Goal: Information Seeking & Learning: Learn about a topic

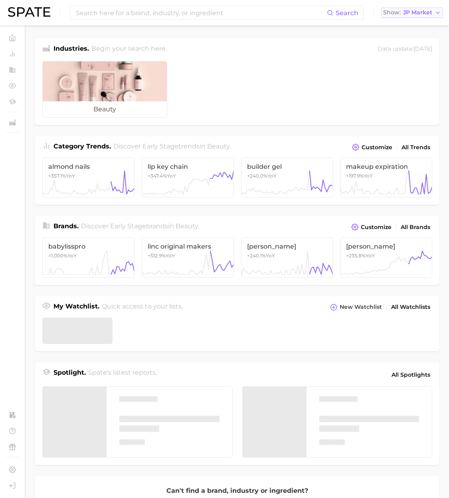
click at [412, 15] on span "JP Market" at bounding box center [417, 12] width 29 height 4
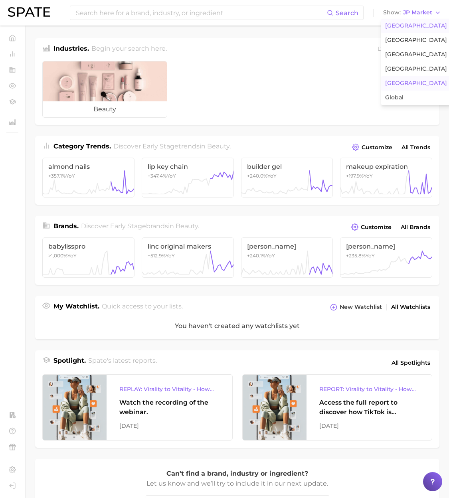
drag, startPoint x: 402, startPoint y: 28, endPoint x: 382, endPoint y: 28, distance: 19.9
click at [402, 28] on span "United States" at bounding box center [416, 25] width 62 height 7
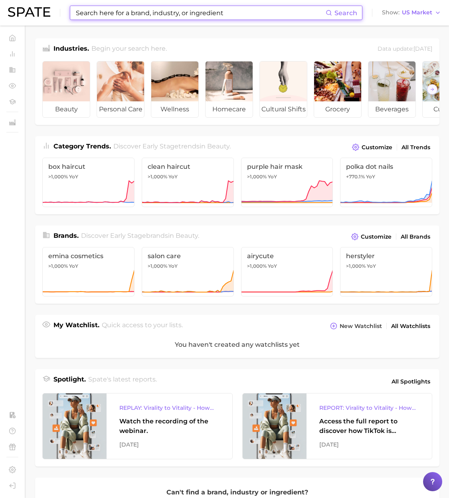
click at [269, 17] on input at bounding box center [200, 13] width 250 height 14
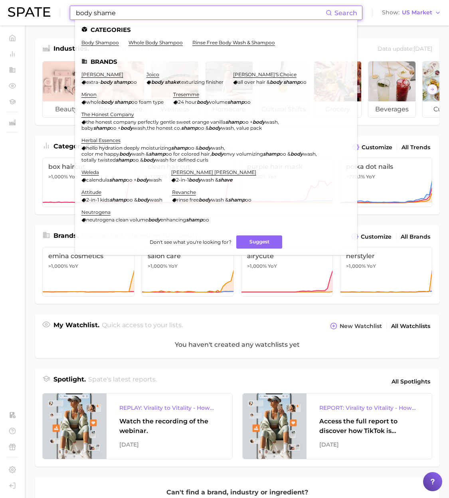
drag, startPoint x: 85, startPoint y: 10, endPoint x: 28, endPoint y: 8, distance: 56.7
click at [28, 8] on div "body shame Search Categories body shampoo whole body shampoo rinse free body wa…" at bounding box center [224, 13] width 433 height 26
drag, startPoint x: 101, startPoint y: 12, endPoint x: 107, endPoint y: 12, distance: 6.4
click at [101, 12] on input "body shame" at bounding box center [200, 13] width 250 height 14
drag, startPoint x: 46, startPoint y: 15, endPoint x: 32, endPoint y: 15, distance: 14.0
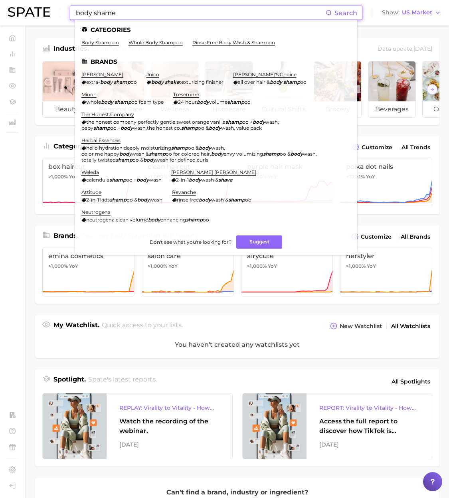
click at [32, 15] on div "body shame Search Categories body shampoo whole body shampoo rinse free body wa…" at bounding box center [224, 13] width 433 height 26
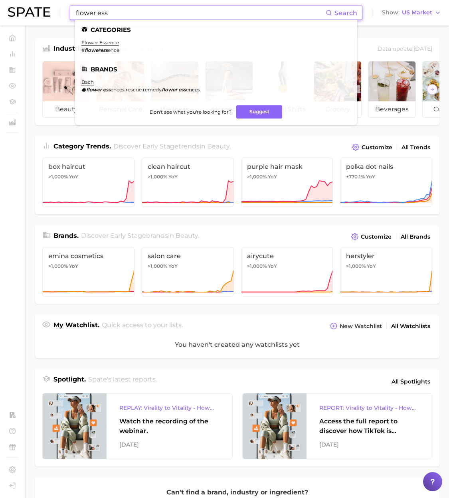
type input "flower ess"
click at [100, 38] on ul "Categories flower essence # floweress ence Brands bach flower ess ences , rescu…" at bounding box center [216, 72] width 282 height 105
click at [101, 40] on link "flower essence" at bounding box center [99, 42] width 37 height 6
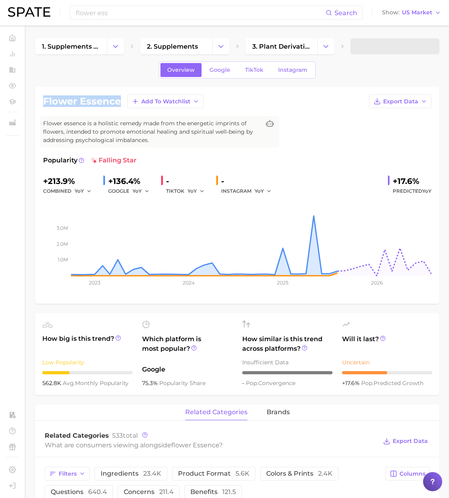
drag, startPoint x: 121, startPoint y: 102, endPoint x: 36, endPoint y: 105, distance: 85.0
click at [36, 104] on div "flower essence Add to Watchlist Export Data Flower essence is a holistic remedy…" at bounding box center [237, 195] width 404 height 217
copy h1 "flower essence"
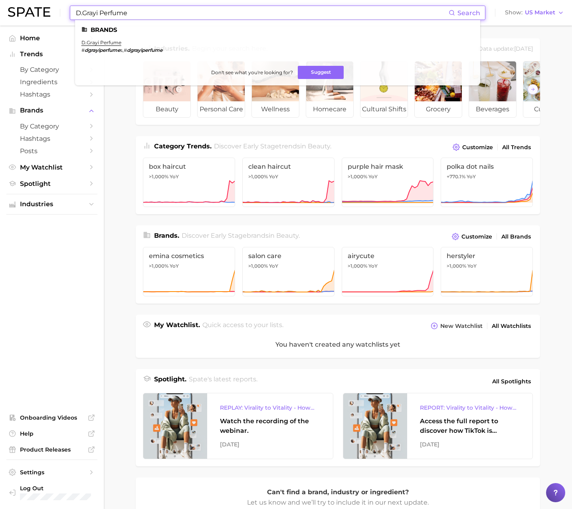
drag, startPoint x: 142, startPoint y: 13, endPoint x: 14, endPoint y: 6, distance: 127.4
click at [14, 6] on div "D.Grayi Perfume Search Brands d.grayi perfume # dgrayiperfume s , # dgrayiperfu…" at bounding box center [286, 13] width 556 height 26
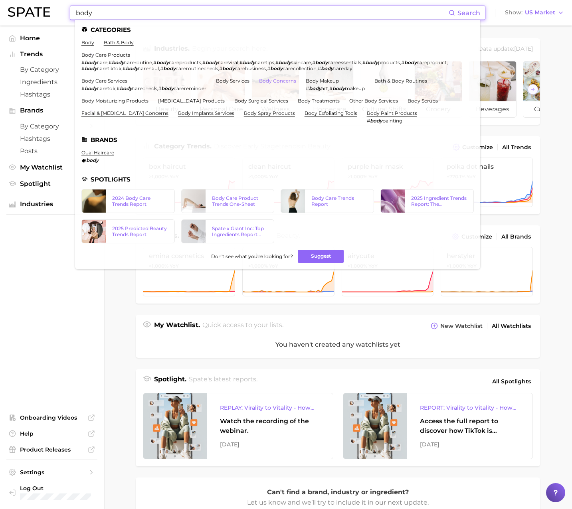
type input "body"
click at [284, 80] on link "body concerns" at bounding box center [277, 81] width 37 height 6
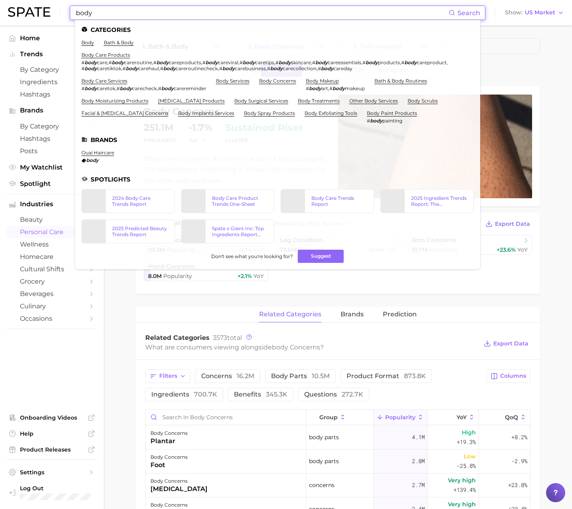
click at [106, 16] on input "body" at bounding box center [261, 13] width 373 height 14
drag, startPoint x: 93, startPoint y: 12, endPoint x: 28, endPoint y: 11, distance: 65.8
click at [28, 11] on div "body Search Categories body bath & body body care products # body care , # body…" at bounding box center [286, 13] width 556 height 26
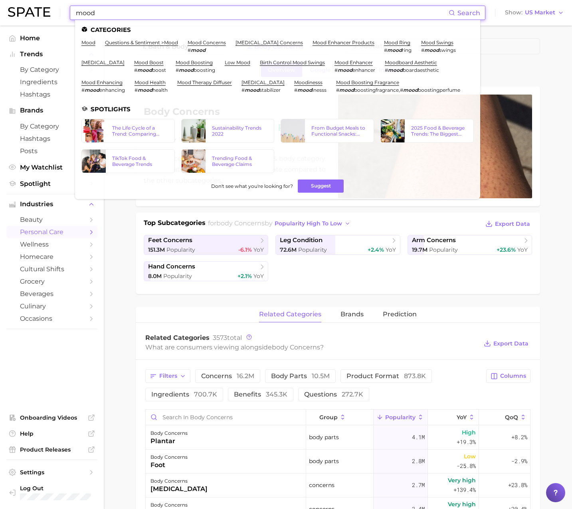
drag, startPoint x: 116, startPoint y: 15, endPoint x: 38, endPoint y: 9, distance: 78.0
click at [38, 10] on div "mood Search Categories mood questions & sentiment > mood mood concerns # mood […" at bounding box center [286, 13] width 556 height 26
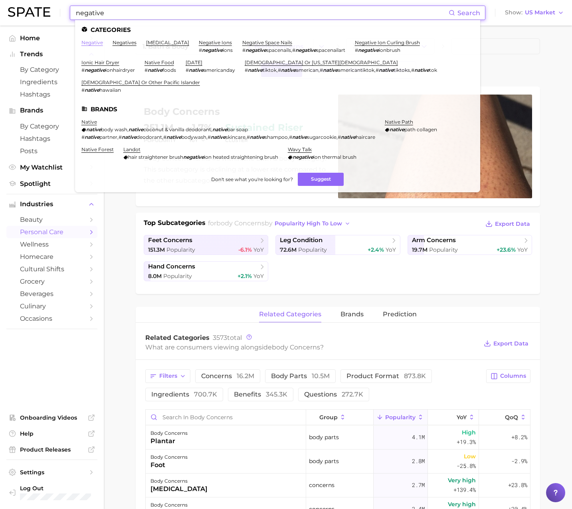
type input "negative"
click at [88, 43] on link "negative" at bounding box center [92, 42] width 22 height 6
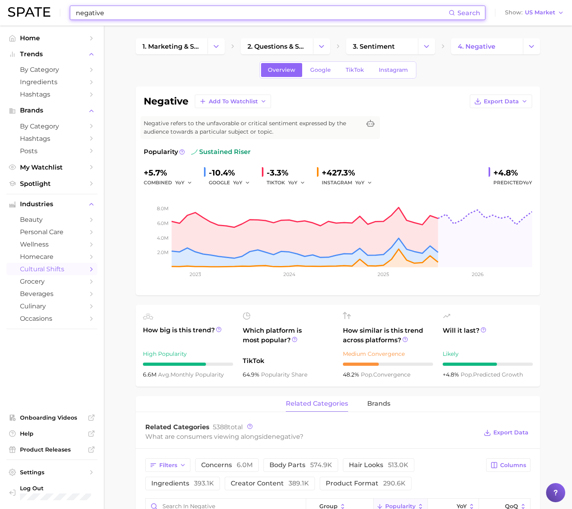
click at [116, 11] on input "negative" at bounding box center [261, 13] width 373 height 14
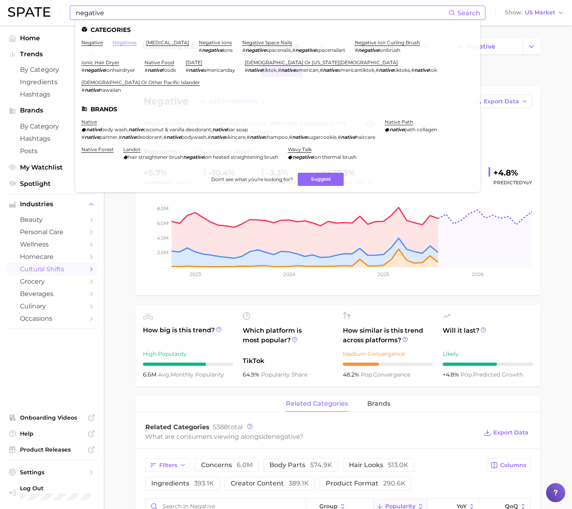
click at [123, 41] on link "negatives" at bounding box center [124, 42] width 24 height 6
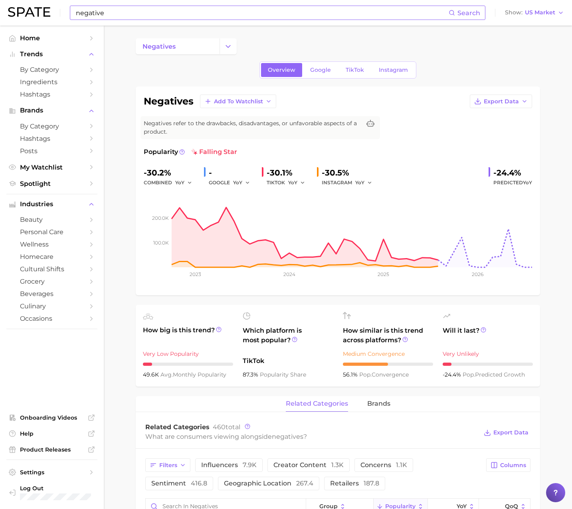
click at [129, 13] on input "negative" at bounding box center [261, 13] width 373 height 14
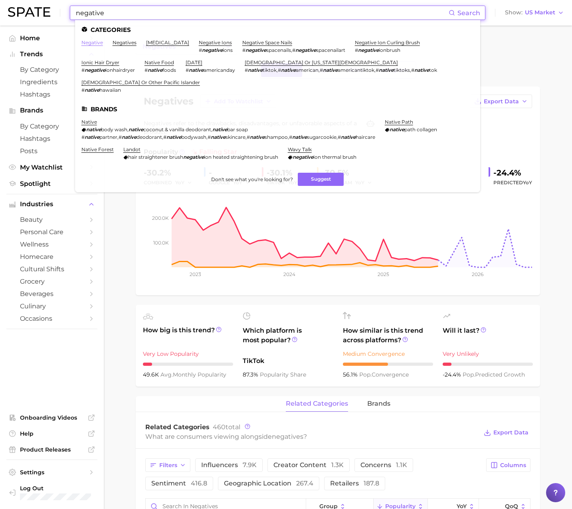
click at [95, 41] on link "negative" at bounding box center [92, 42] width 22 height 6
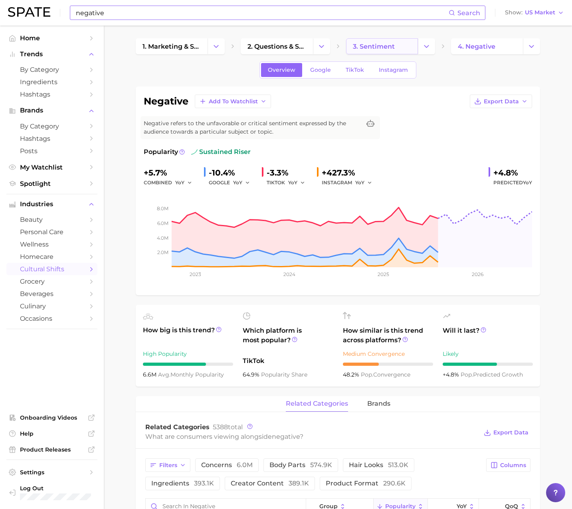
click at [380, 43] on span "3. sentiment" at bounding box center [374, 47] width 42 height 8
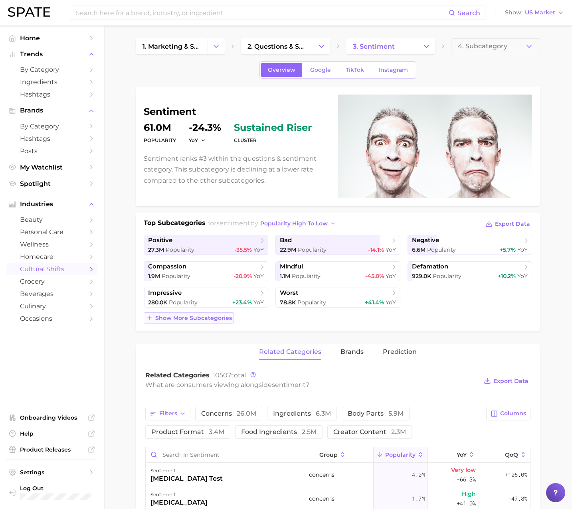
click at [197, 319] on span "Show more subcategories" at bounding box center [193, 318] width 77 height 7
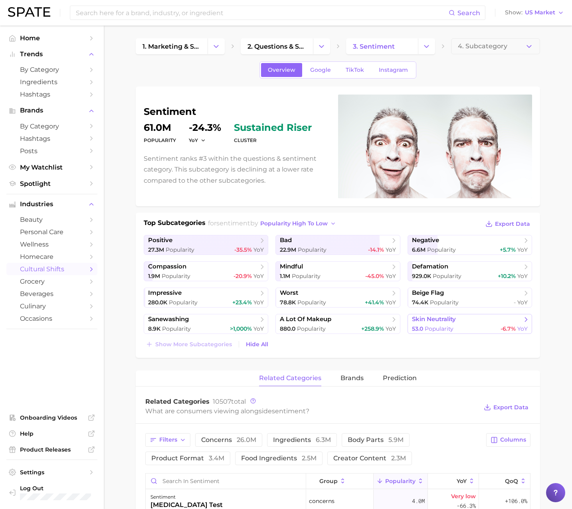
click at [435, 326] on span "Popularity" at bounding box center [438, 328] width 29 height 7
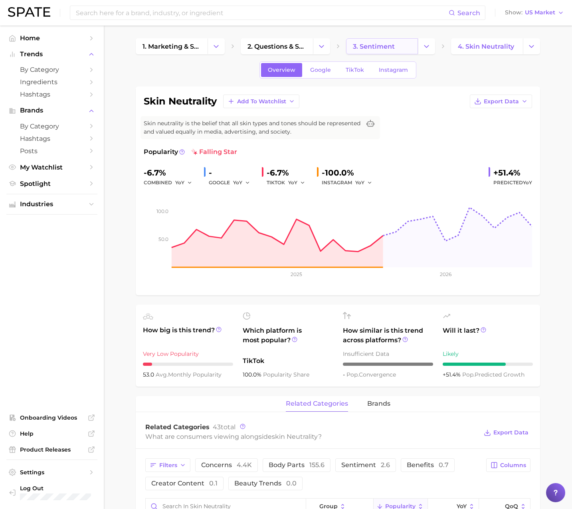
click at [367, 51] on link "3. sentiment" at bounding box center [382, 46] width 72 height 16
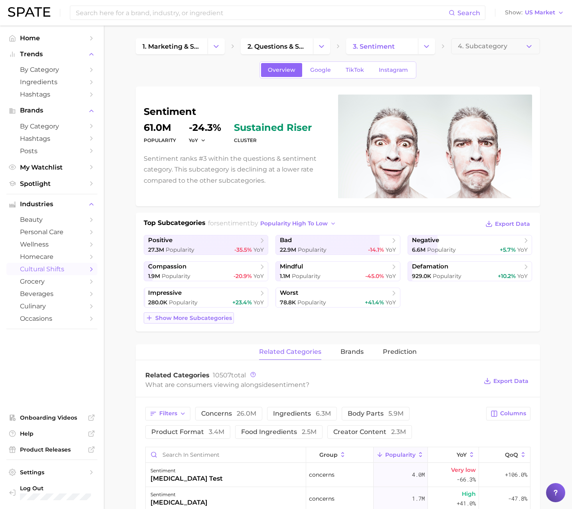
click at [182, 317] on span "Show more subcategories" at bounding box center [193, 318] width 77 height 7
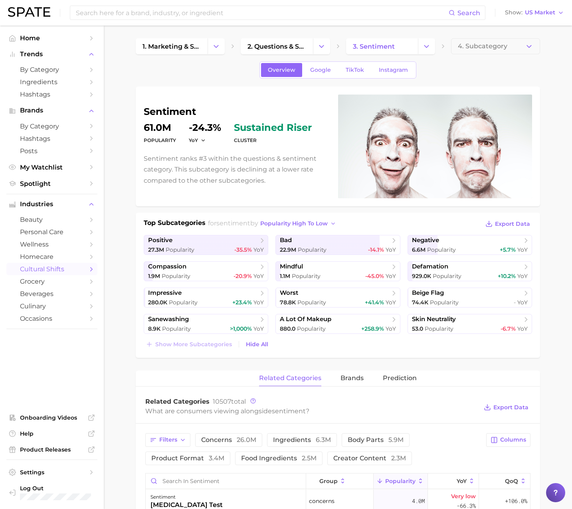
click at [177, 113] on h1 "sentiment" at bounding box center [236, 112] width 185 height 10
click at [177, 112] on h1 "sentiment" at bounding box center [236, 112] width 185 height 10
copy h1 "sentiment"
click at [189, 49] on span "1. marketing & sales" at bounding box center [171, 47] width 58 height 8
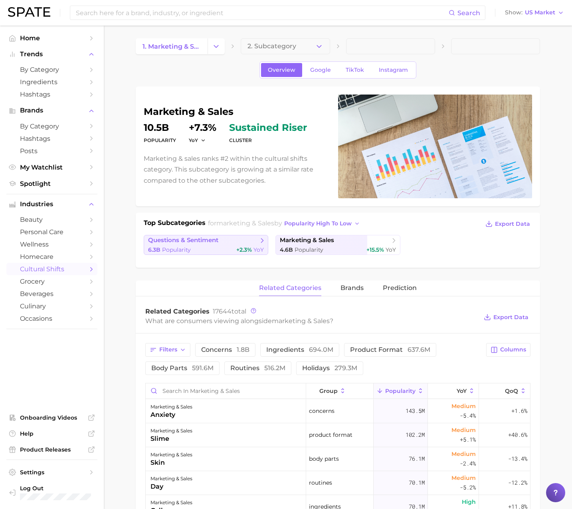
click at [235, 245] on link "questions & sentiment 6.3b Popularity +2.3% YoY" at bounding box center [206, 245] width 124 height 20
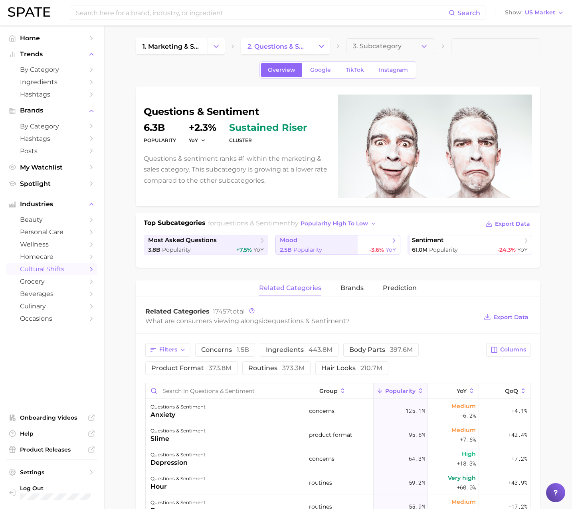
click at [306, 244] on span "mood" at bounding box center [335, 240] width 110 height 8
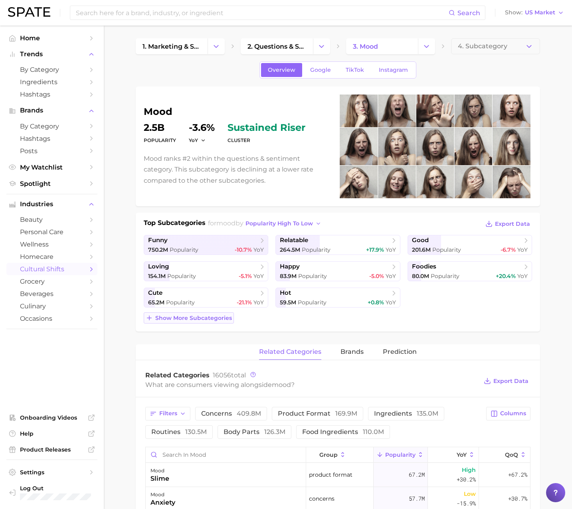
click at [207, 317] on span "Show more subcategories" at bounding box center [193, 318] width 77 height 7
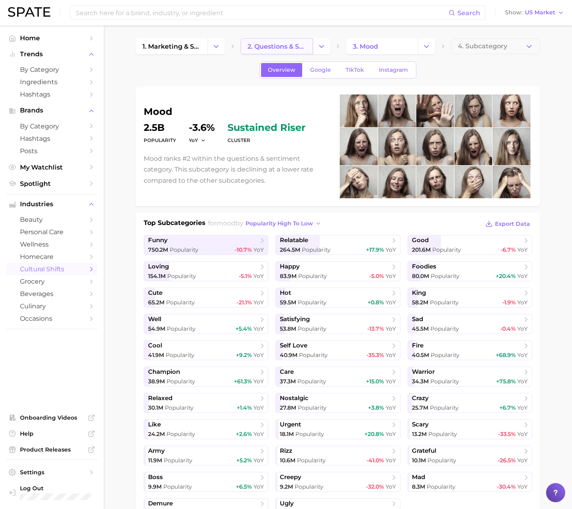
click at [295, 48] on span "2. questions & sentiment" at bounding box center [276, 47] width 58 height 8
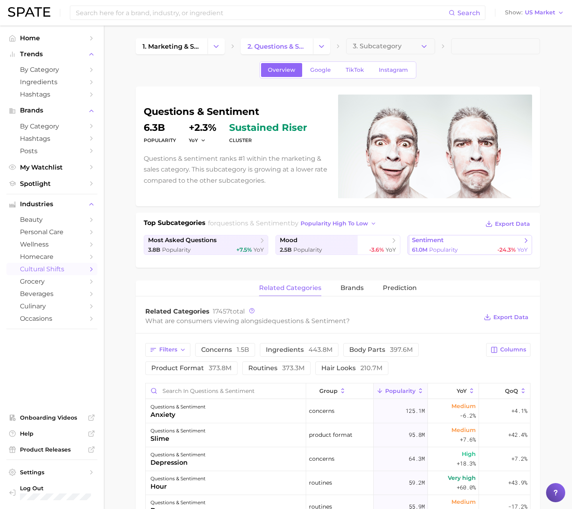
click at [421, 241] on span "sentiment" at bounding box center [428, 240] width 32 height 8
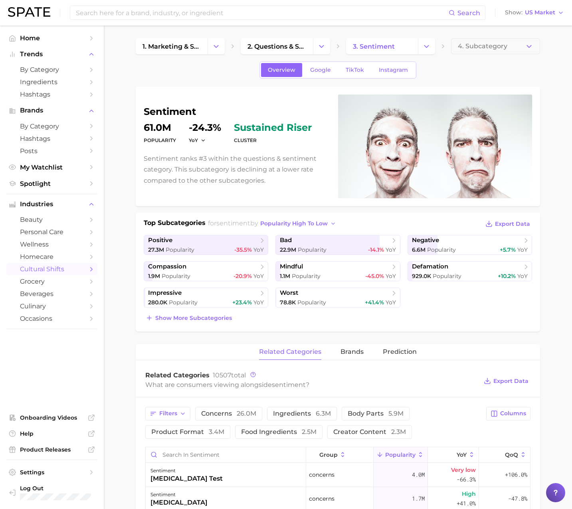
click at [180, 114] on h1 "sentiment" at bounding box center [236, 112] width 185 height 10
click at [180, 113] on h1 "sentiment" at bounding box center [236, 112] width 185 height 10
click at [185, 113] on h1 "sentiment" at bounding box center [236, 112] width 185 height 10
click at [183, 104] on div "sentiment Popularity 61.0m YoY -24.3% cluster sustained riser Sentiment ranks #…" at bounding box center [338, 147] width 388 height 104
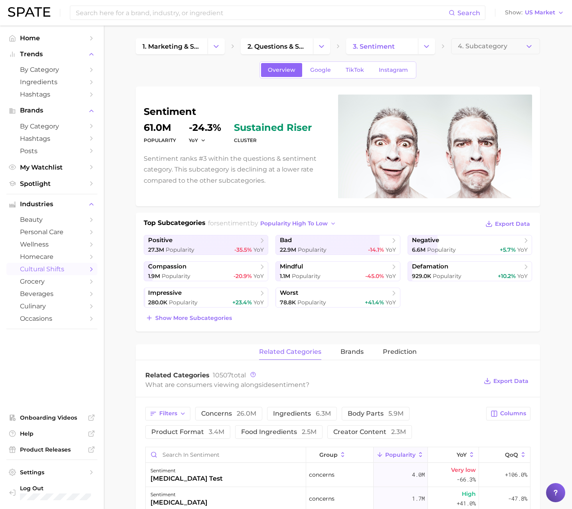
drag, startPoint x: 183, startPoint y: 104, endPoint x: 180, endPoint y: 109, distance: 5.5
click at [183, 104] on div "sentiment Popularity 61.0m YoY -24.3% cluster sustained riser Sentiment ranks #…" at bounding box center [338, 147] width 388 height 104
click at [178, 110] on h1 "sentiment" at bounding box center [236, 112] width 185 height 10
copy h1 "sentiment"
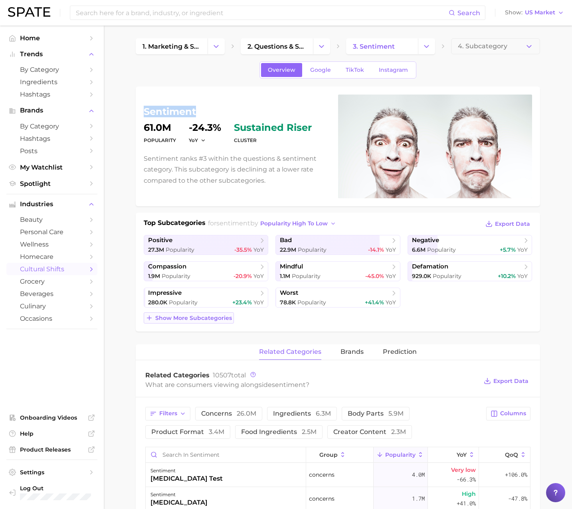
click at [193, 316] on span "Show more subcategories" at bounding box center [193, 318] width 77 height 7
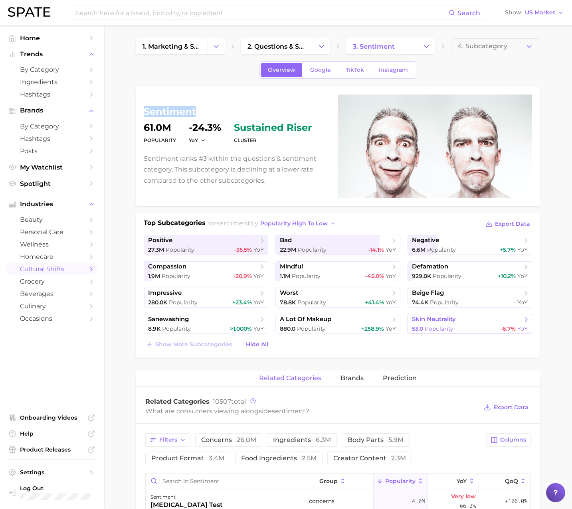
click at [443, 324] on link "skin neutrality 53.0 Popularity -6.7% YoY" at bounding box center [469, 324] width 124 height 20
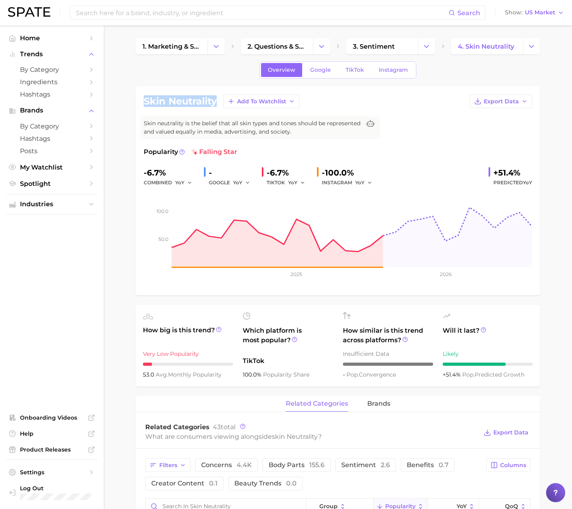
drag, startPoint x: 218, startPoint y: 100, endPoint x: 180, endPoint y: 81, distance: 42.6
click at [139, 101] on div "skin neutrality Add to Watchlist Export Data Skin neutrality is the belief that…" at bounding box center [338, 191] width 404 height 209
copy h1 "skin neutrality"
click at [164, 12] on input at bounding box center [261, 13] width 373 height 14
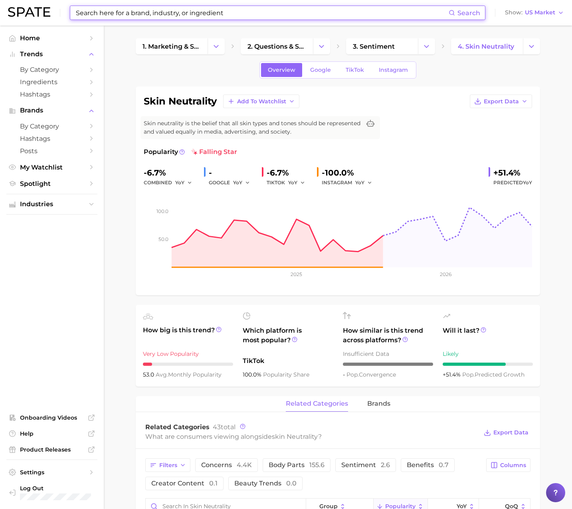
paste input "high strength vitamin"
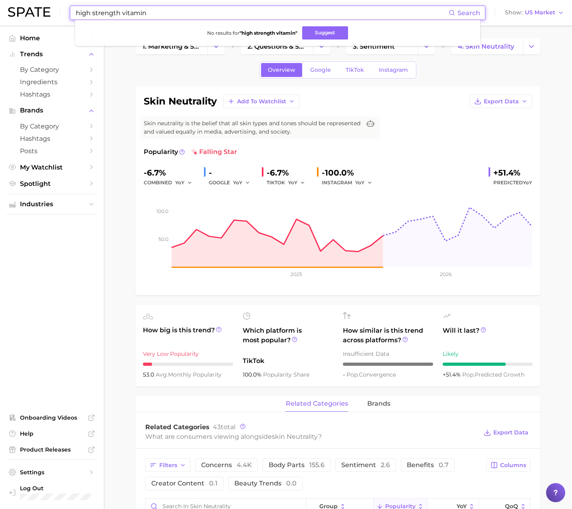
drag, startPoint x: 121, startPoint y: 15, endPoint x: 225, endPoint y: 14, distance: 104.1
click at [225, 14] on input "high strength vitamin" at bounding box center [261, 13] width 373 height 14
drag, startPoint x: 132, startPoint y: 14, endPoint x: 54, endPoint y: 12, distance: 77.8
click at [54, 12] on div "high vitamin Search No results for " high vitamin " Suggest Show US Market" at bounding box center [286, 13] width 556 height 26
drag, startPoint x: 120, startPoint y: 12, endPoint x: 129, endPoint y: 14, distance: 8.9
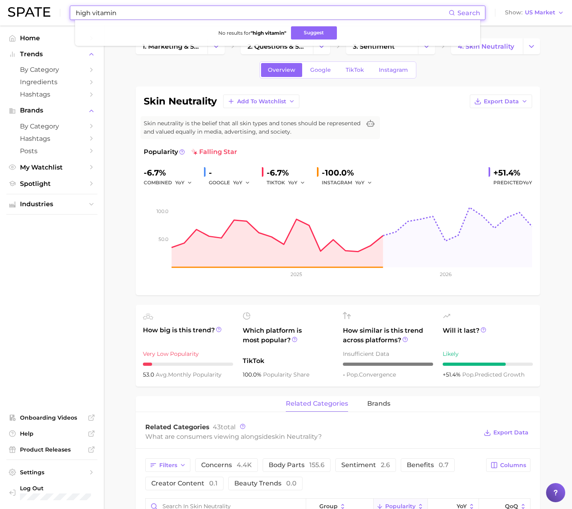
click at [121, 12] on input "high vitamin" at bounding box center [261, 13] width 373 height 14
paste input "High Potency"
drag, startPoint x: 124, startPoint y: 14, endPoint x: 28, endPoint y: 2, distance: 96.8
click at [28, 2] on div "high vitamin Search No results for " high vitamin " Suggest Show US Market" at bounding box center [286, 13] width 556 height 26
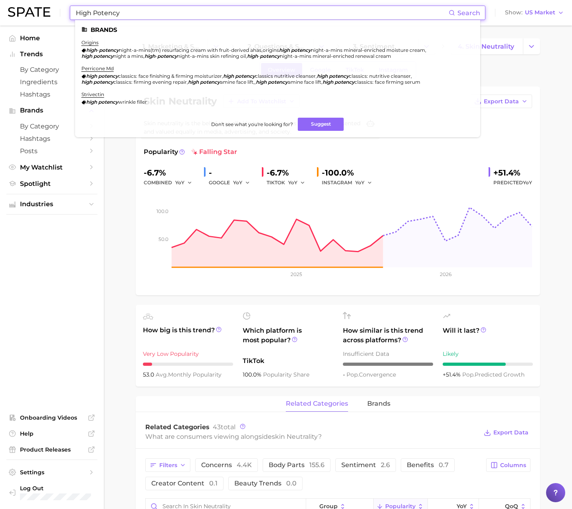
drag, startPoint x: 105, startPoint y: 14, endPoint x: 185, endPoint y: 18, distance: 80.3
click at [185, 18] on input "High Potency" at bounding box center [261, 13] width 373 height 14
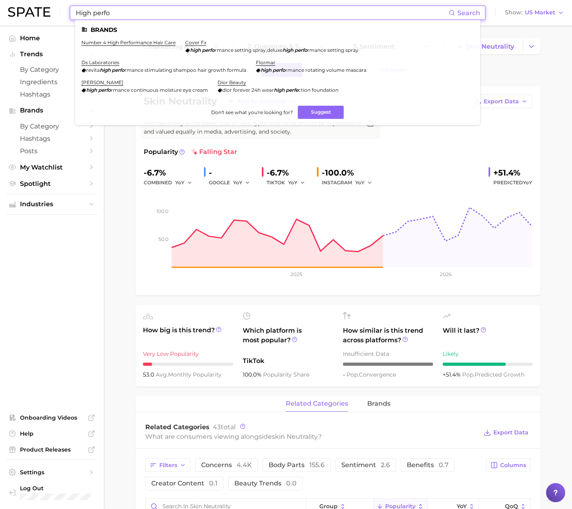
drag, startPoint x: 108, startPoint y: 12, endPoint x: 37, endPoint y: 11, distance: 71.4
click at [37, 11] on div "High perfo Search Brands number 4 high performance hair care cover fx high perf…" at bounding box center [286, 13] width 556 height 26
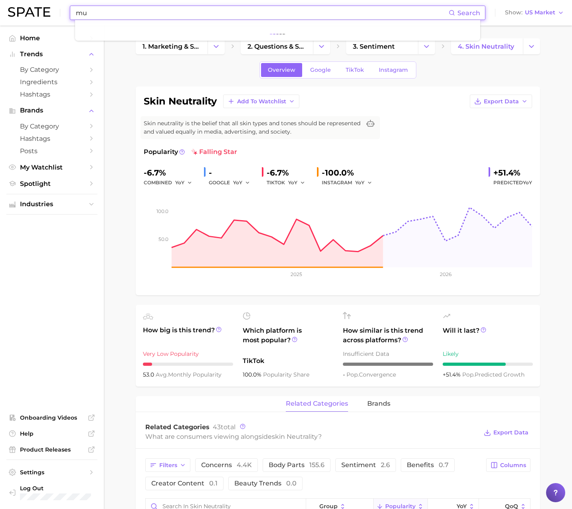
type input "m"
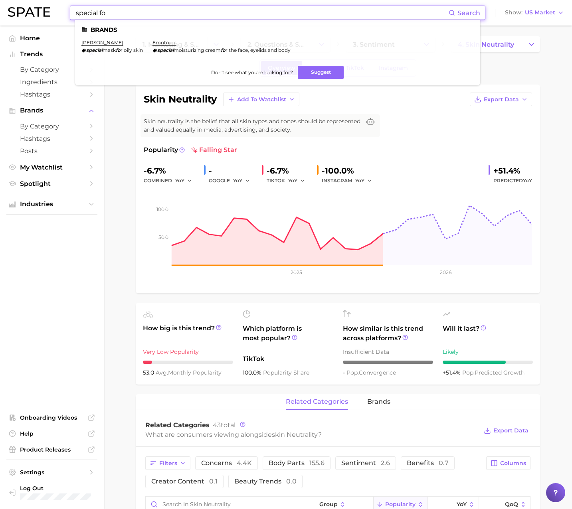
scroll to position [2, 0]
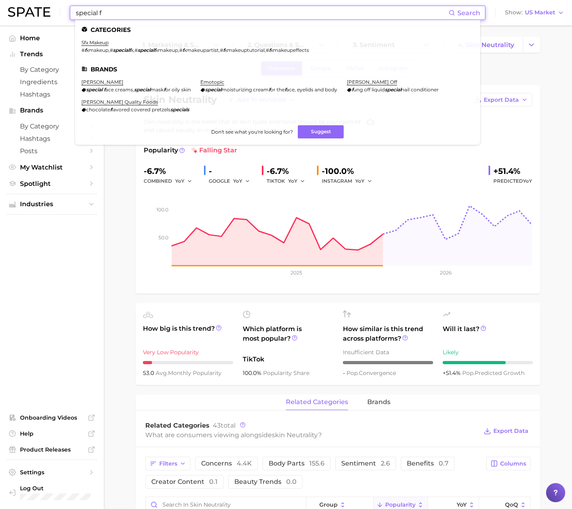
type input "special f"
click at [140, 192] on div "skin neutrality Add to Watchlist Export Data Skin neutrality is the belief that…" at bounding box center [338, 189] width 404 height 209
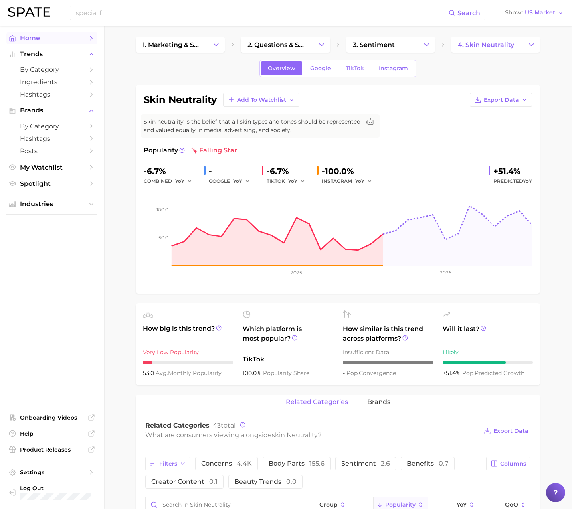
click at [67, 42] on link "Home" at bounding box center [51, 38] width 91 height 12
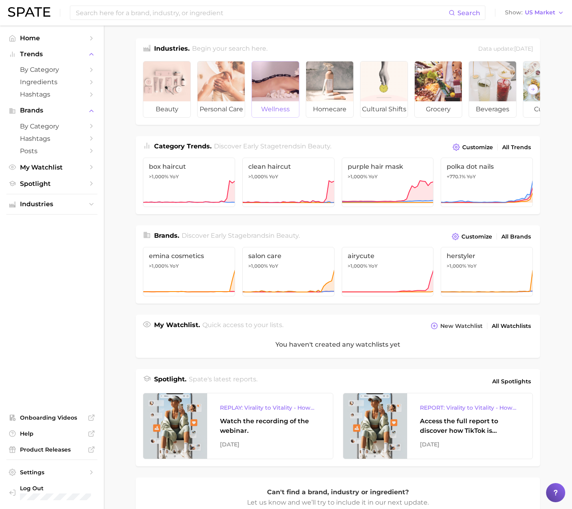
click at [261, 87] on div at bounding box center [275, 81] width 47 height 40
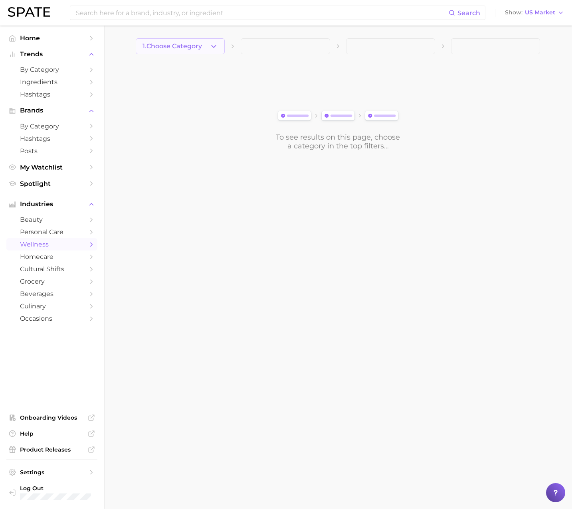
click at [211, 50] on icon "button" at bounding box center [213, 46] width 8 height 8
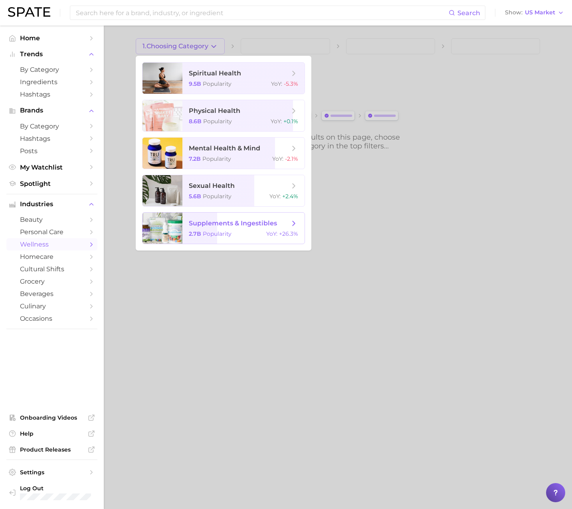
click at [244, 223] on span "supplements & ingestibles" at bounding box center [233, 223] width 88 height 8
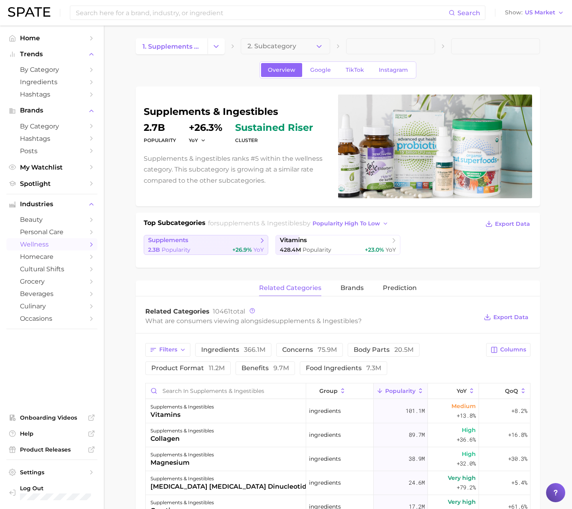
click at [249, 250] on span "+26.9%" at bounding box center [242, 249] width 20 height 7
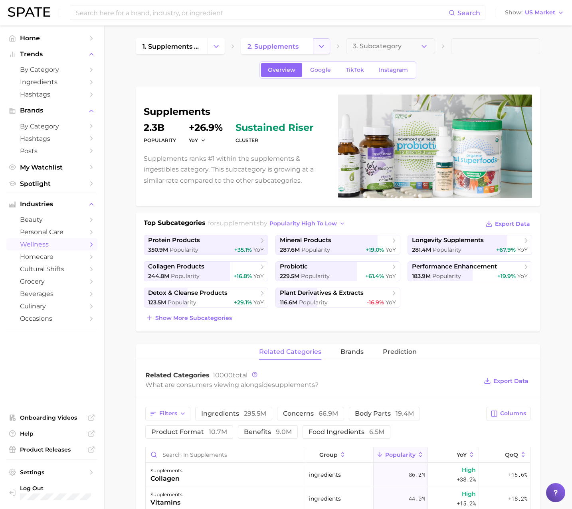
click at [321, 52] on button "Change Category" at bounding box center [321, 46] width 17 height 16
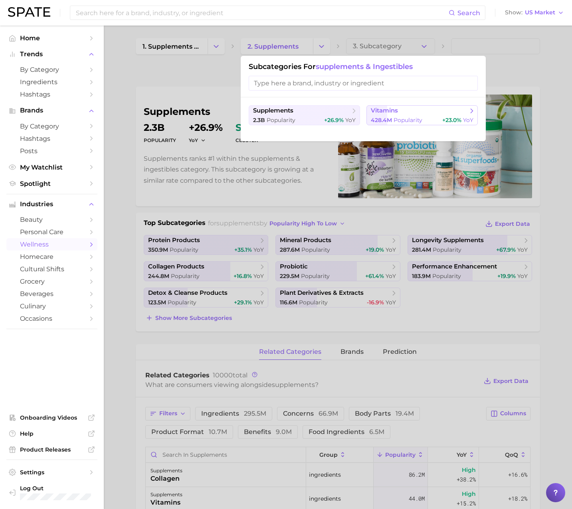
click at [376, 117] on span "428.4m" at bounding box center [380, 119] width 21 height 7
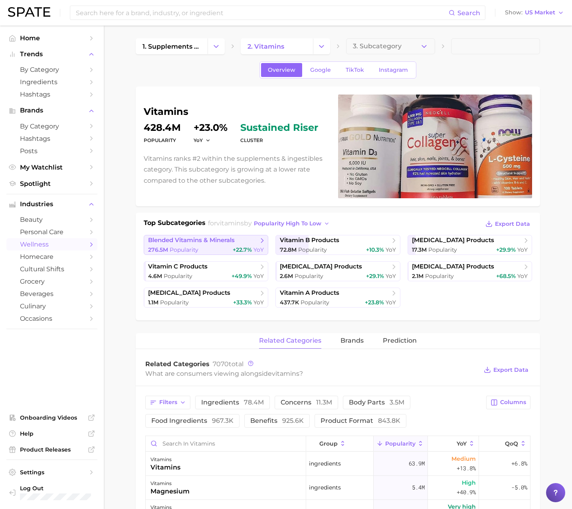
click at [212, 249] on div "276.5m Popularity +22.7% YoY" at bounding box center [206, 250] width 116 height 8
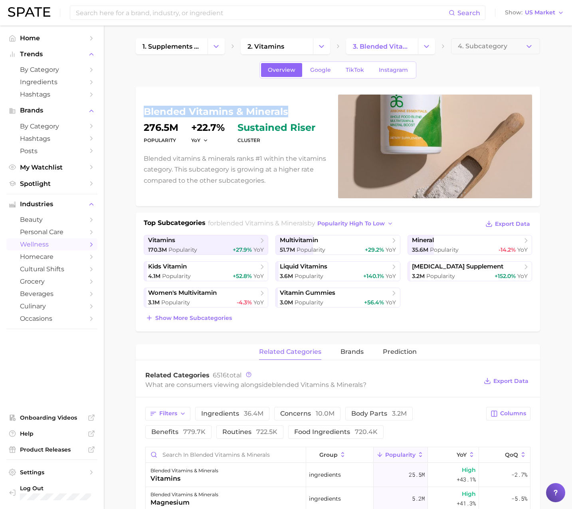
drag, startPoint x: 288, startPoint y: 112, endPoint x: 138, endPoint y: 111, distance: 150.8
click at [138, 111] on div "blended vitamins & minerals Popularity 276.5m YoY +22.7% cluster sustained rise…" at bounding box center [338, 147] width 404 height 120
copy h1 "blended vitamins & minerals"
click at [150, 17] on input at bounding box center [261, 13] width 373 height 14
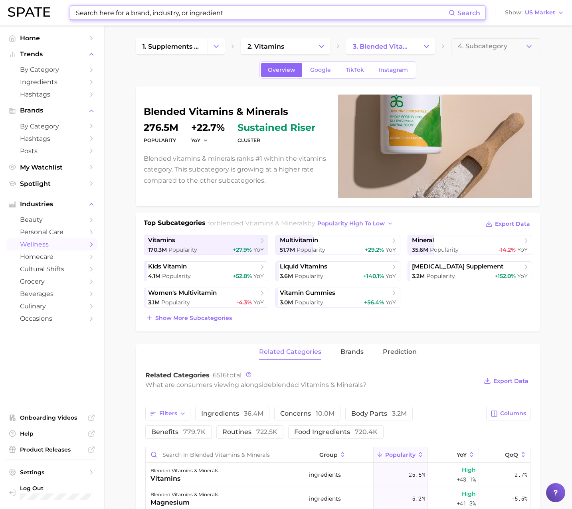
paste input "jamaican honey"
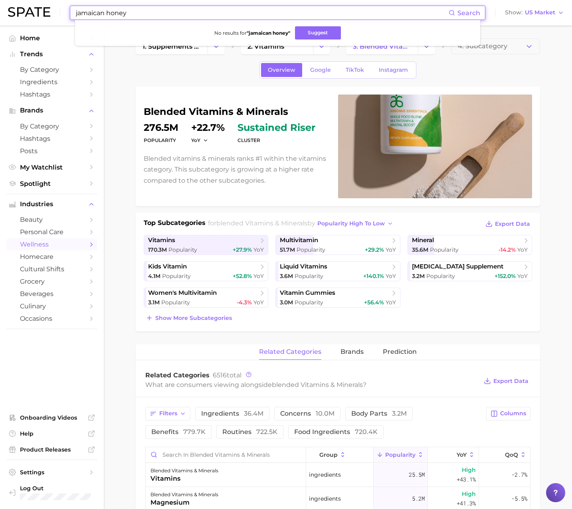
drag, startPoint x: 108, startPoint y: 14, endPoint x: 12, endPoint y: 11, distance: 96.1
click at [12, 11] on div "jamaican honey Search No results for " jamaican honey " Suggest Show US Market" at bounding box center [286, 13] width 556 height 26
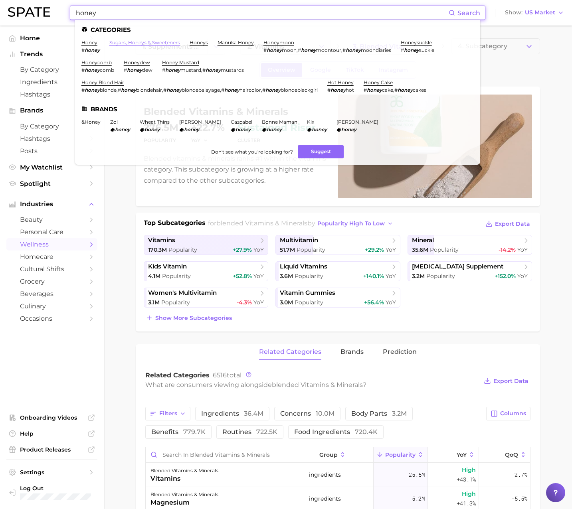
type input "honey"
click at [90, 44] on link "honey" at bounding box center [89, 42] width 16 height 6
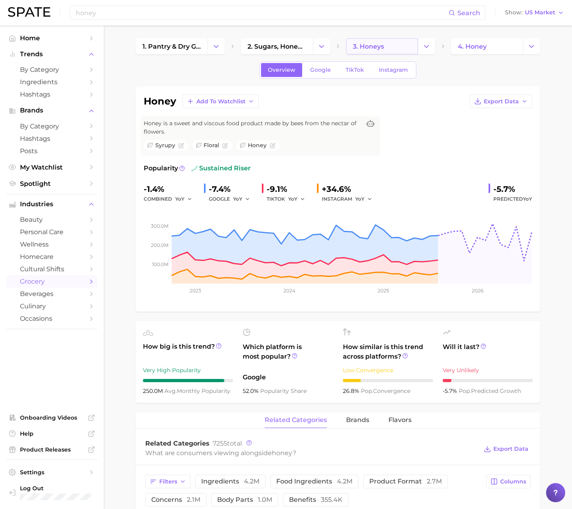
click at [380, 45] on span "3. honeys" at bounding box center [368, 47] width 31 height 8
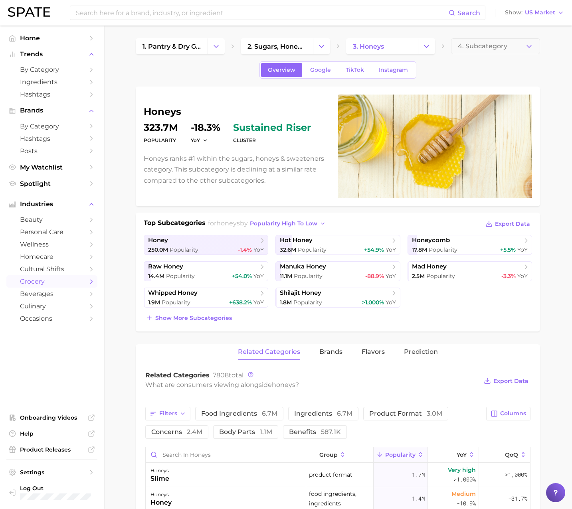
click at [165, 110] on h1 "honeys" at bounding box center [236, 112] width 185 height 10
copy h1 "honeys"
click at [114, 16] on input at bounding box center [261, 13] width 373 height 14
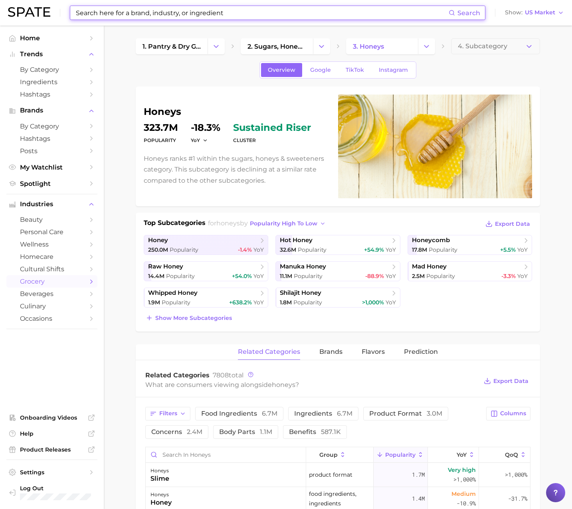
paste input "Chickpea Extract"
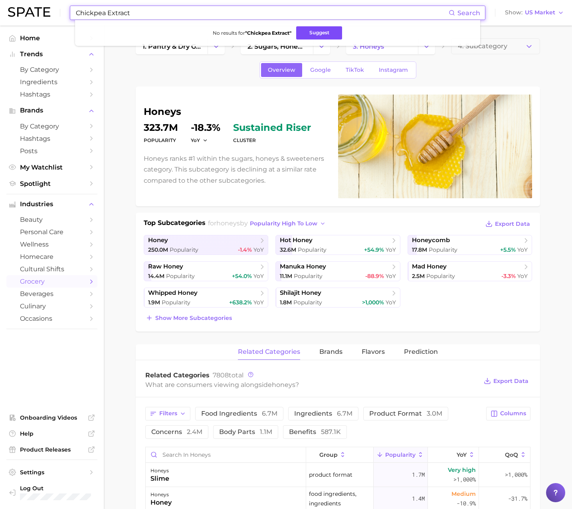
drag, startPoint x: 104, startPoint y: 15, endPoint x: 330, endPoint y: 29, distance: 226.6
click at [328, 20] on div "Chickpea Extract Search No results for " Chickpea Extract " Suggest" at bounding box center [277, 13] width 415 height 14
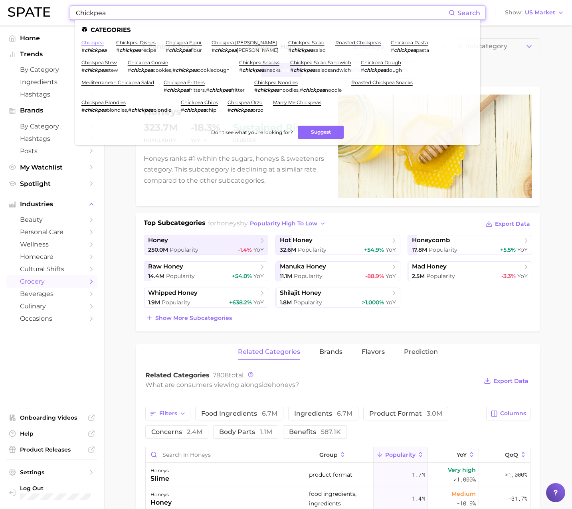
type input "Chickpea"
click at [87, 41] on link "chickpea" at bounding box center [92, 42] width 22 height 6
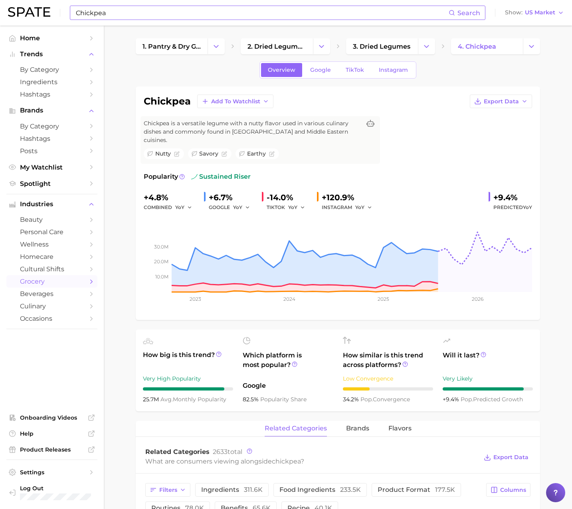
click at [164, 10] on input "Chickpea" at bounding box center [261, 13] width 373 height 14
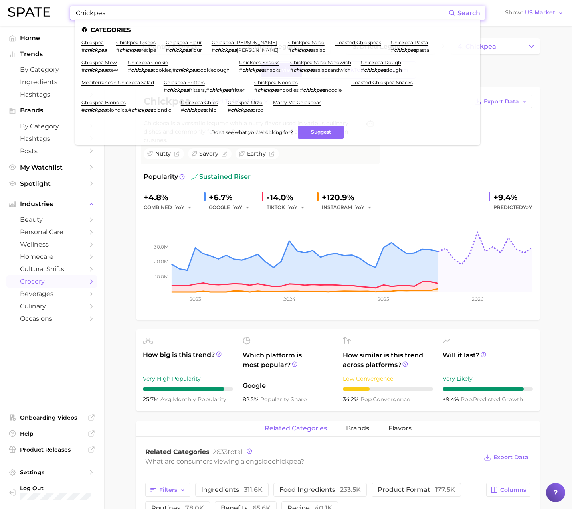
click at [142, 155] on div "Chickpea is a versatile legume with a nutty flavor used in various culinary dis…" at bounding box center [259, 140] width 239 height 48
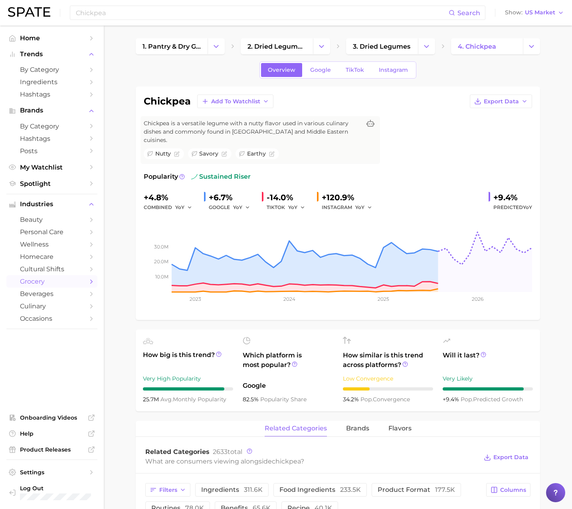
click at [163, 103] on h1 "chickpea" at bounding box center [167, 102] width 47 height 10
click at [164, 102] on h1 "chickpea" at bounding box center [167, 102] width 47 height 10
click at [171, 98] on h1 "chickpea" at bounding box center [167, 102] width 47 height 10
copy h1 "chickpea"
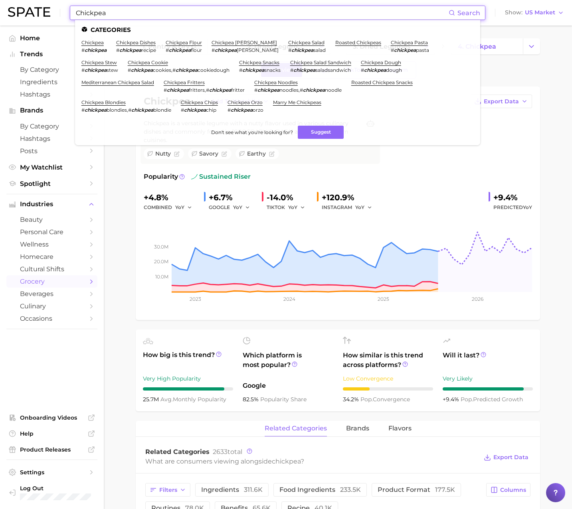
drag, startPoint x: 98, startPoint y: 14, endPoint x: 49, endPoint y: 8, distance: 49.4
click at [49, 8] on div "Chickpea Search Categories chickpea # chickpea chickpea dishes # chickpea recip…" at bounding box center [286, 13] width 556 height 26
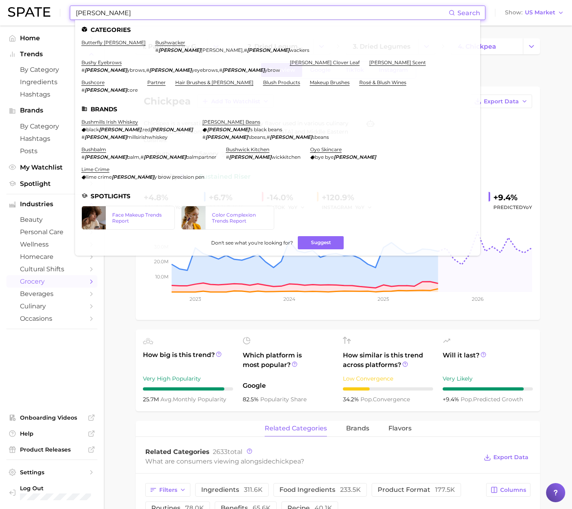
drag, startPoint x: 95, startPoint y: 15, endPoint x: 9, endPoint y: 13, distance: 86.6
click at [9, 13] on div "[PERSON_NAME] Search Categories butterfly [PERSON_NAME] bushwacker # [PERSON_NA…" at bounding box center [286, 13] width 556 height 26
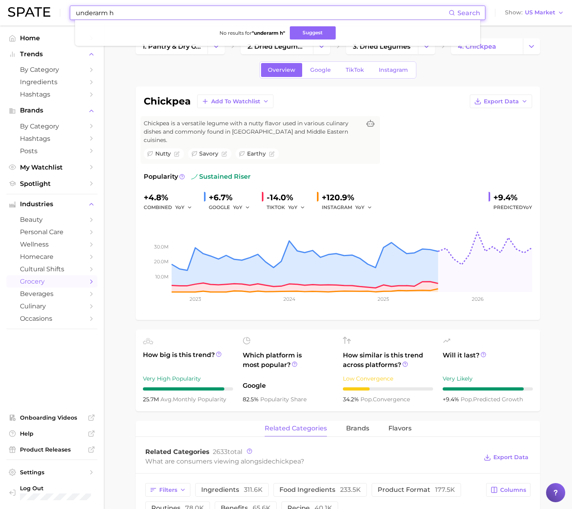
click at [96, 13] on input "underarm h" at bounding box center [261, 13] width 373 height 14
drag, startPoint x: 108, startPoint y: 14, endPoint x: 20, endPoint y: 7, distance: 88.8
click at [20, 7] on div "under arm h Search No results for " under arm h " Suggest Show US Market" at bounding box center [286, 13] width 556 height 26
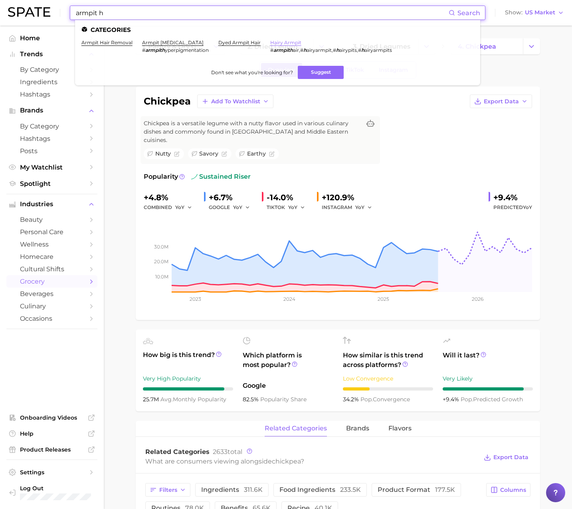
type input "armpit h"
click at [289, 41] on link "hairy armpit" at bounding box center [285, 42] width 31 height 6
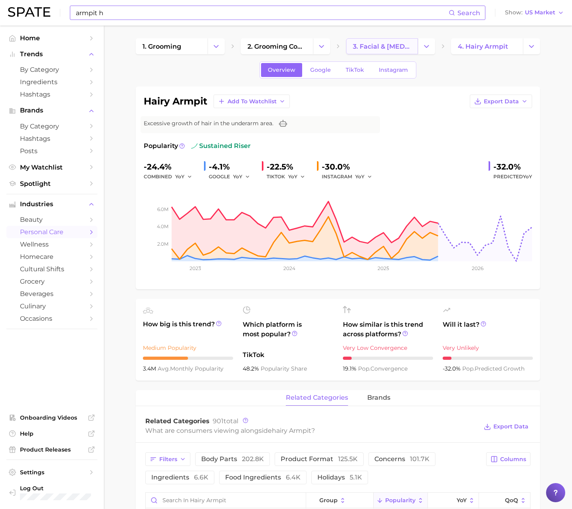
click at [381, 51] on link "3. facial & [MEDICAL_DATA] concerns" at bounding box center [382, 46] width 72 height 16
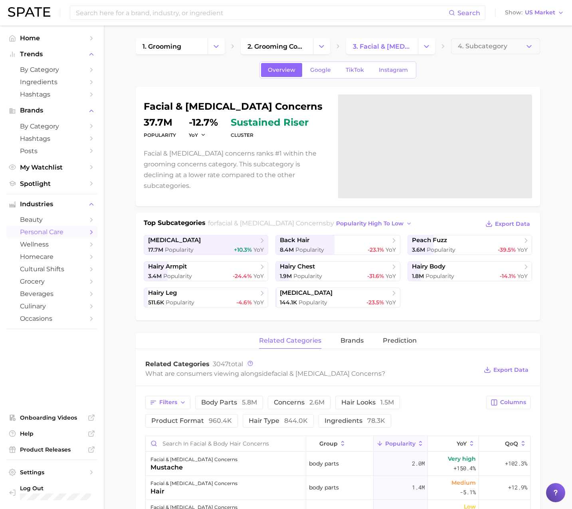
click at [285, 111] on h1 "facial & [MEDICAL_DATA] concerns" at bounding box center [236, 107] width 185 height 10
click at [232, 12] on input at bounding box center [261, 13] width 373 height 14
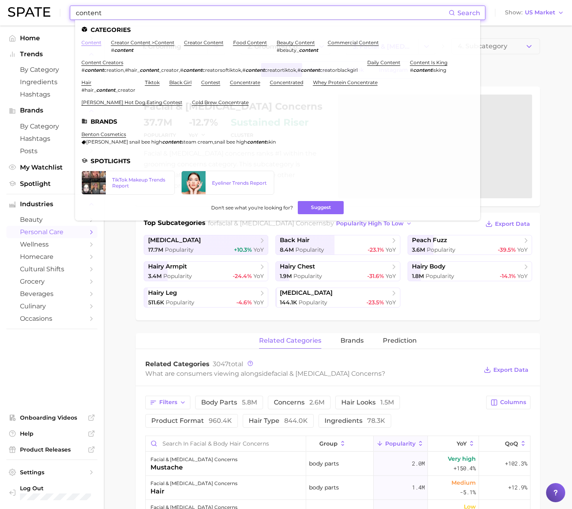
type input "content"
click at [96, 40] on link "content" at bounding box center [91, 42] width 20 height 6
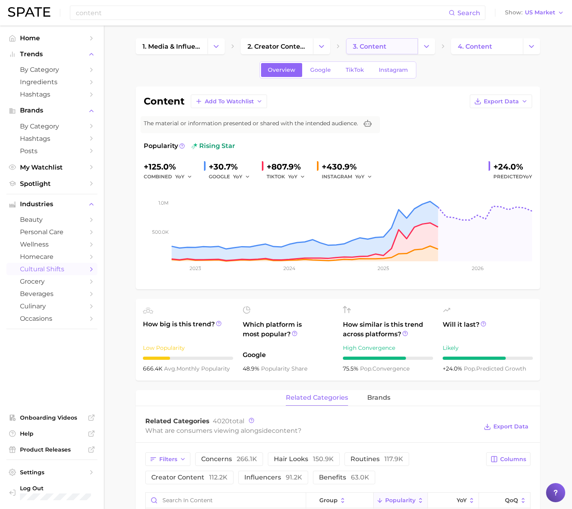
click at [384, 43] on span "3. content" at bounding box center [370, 47] width 34 height 8
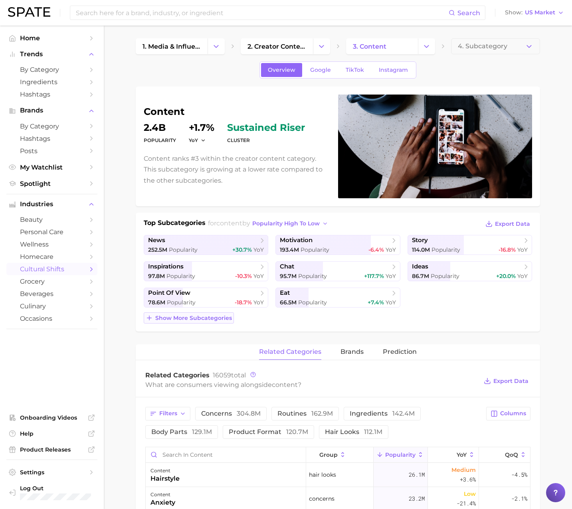
click at [210, 320] on span "Show more subcategories" at bounding box center [193, 318] width 77 height 7
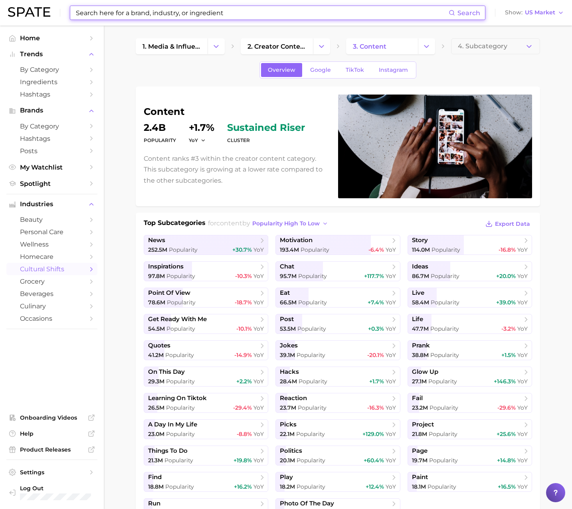
click at [156, 16] on input at bounding box center [261, 13] width 373 height 14
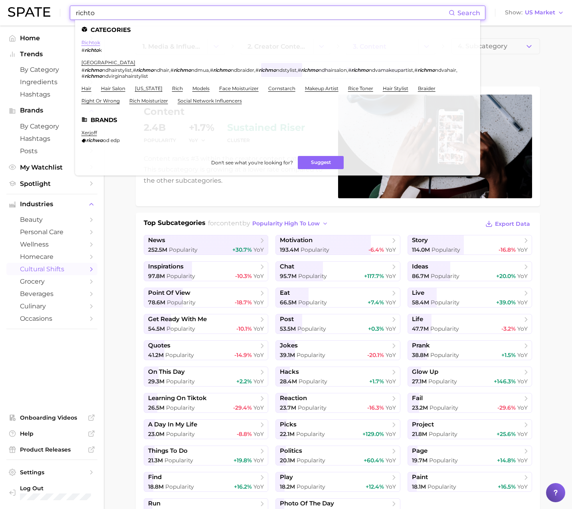
type input "richto"
click at [93, 42] on link "richtok" at bounding box center [90, 42] width 19 height 6
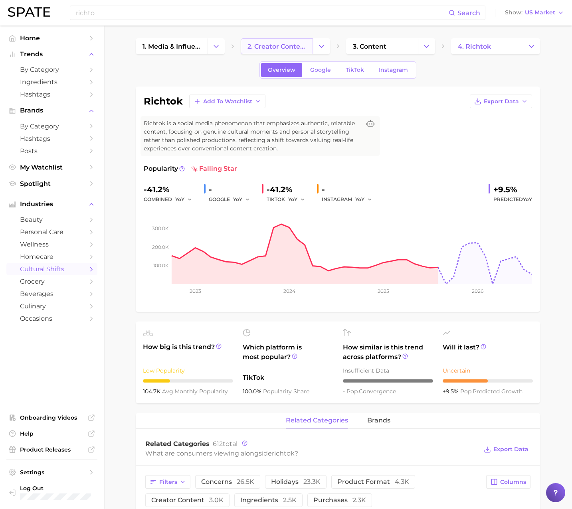
click at [298, 44] on span "2. creator content" at bounding box center [276, 47] width 58 height 8
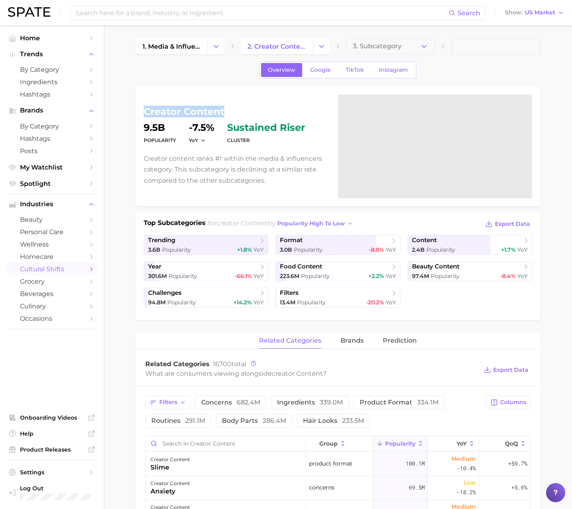
drag, startPoint x: 228, startPoint y: 113, endPoint x: 110, endPoint y: 110, distance: 117.7
click at [110, 110] on main "1. media & influencers 2. creator content 3. Subcategory Overview Google TikTok…" at bounding box center [338, 510] width 468 height 968
copy h1 "creator content"
